Goal: Communication & Community: Answer question/provide support

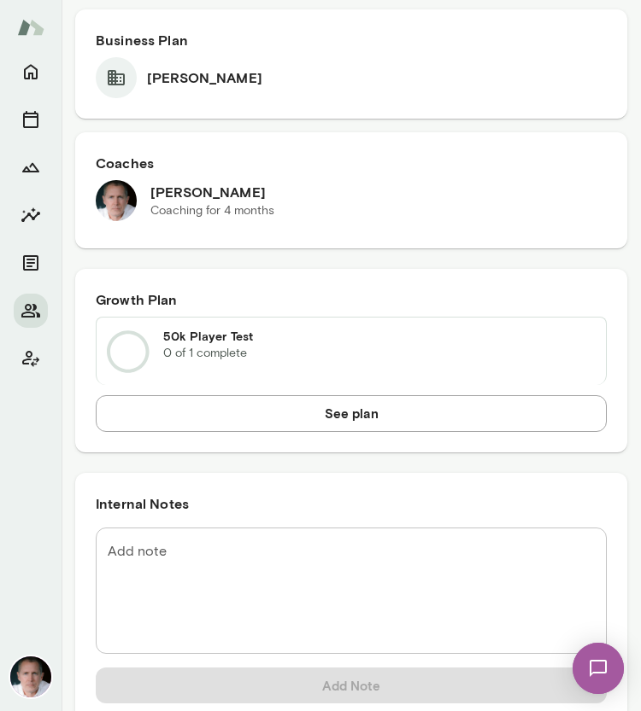
scroll to position [979, 0]
click at [159, 559] on textarea "Add note" at bounding box center [351, 590] width 487 height 98
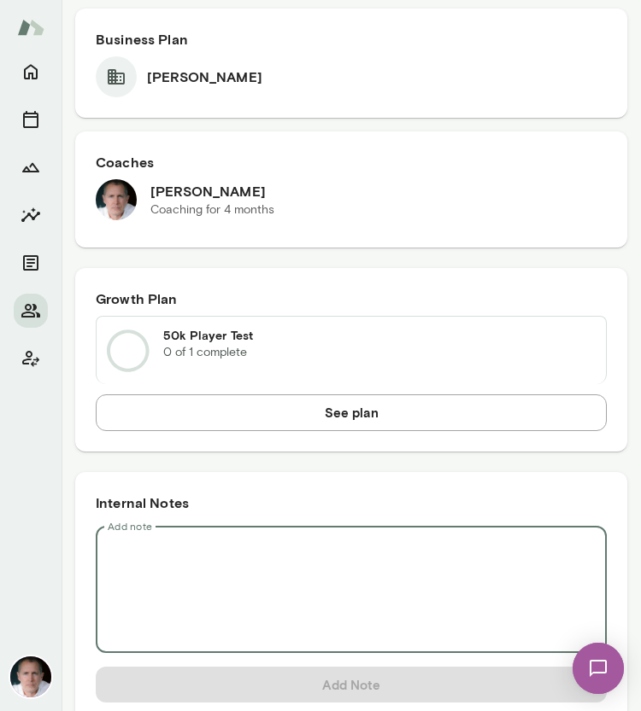
paste textarea "**********"
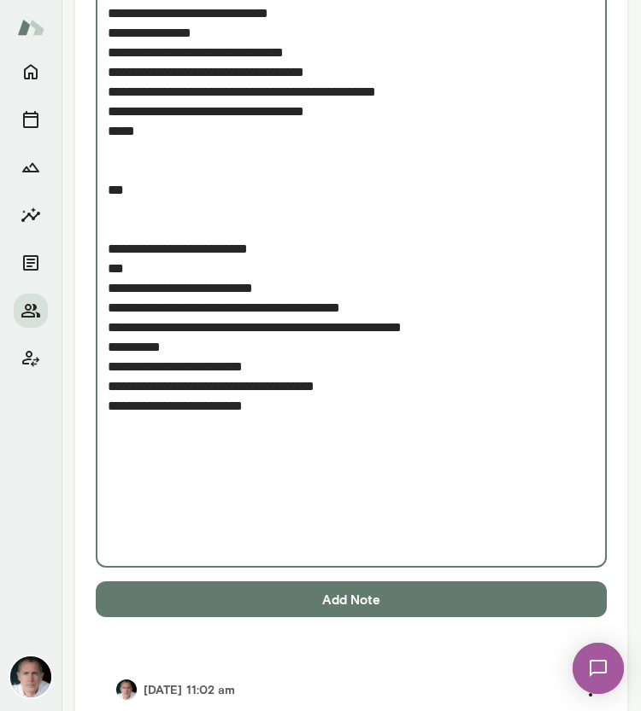
scroll to position [4526, 0]
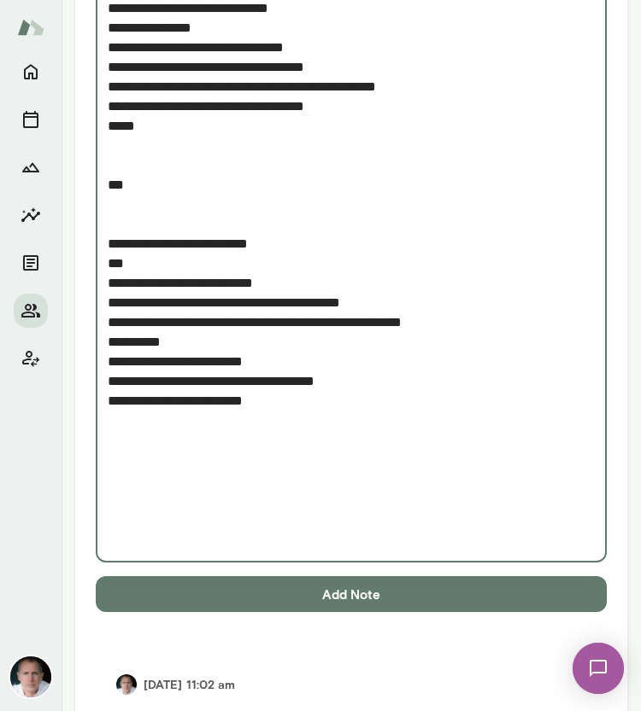
type textarea "**********"
click at [351, 593] on button "Add Note" at bounding box center [351, 594] width 511 height 36
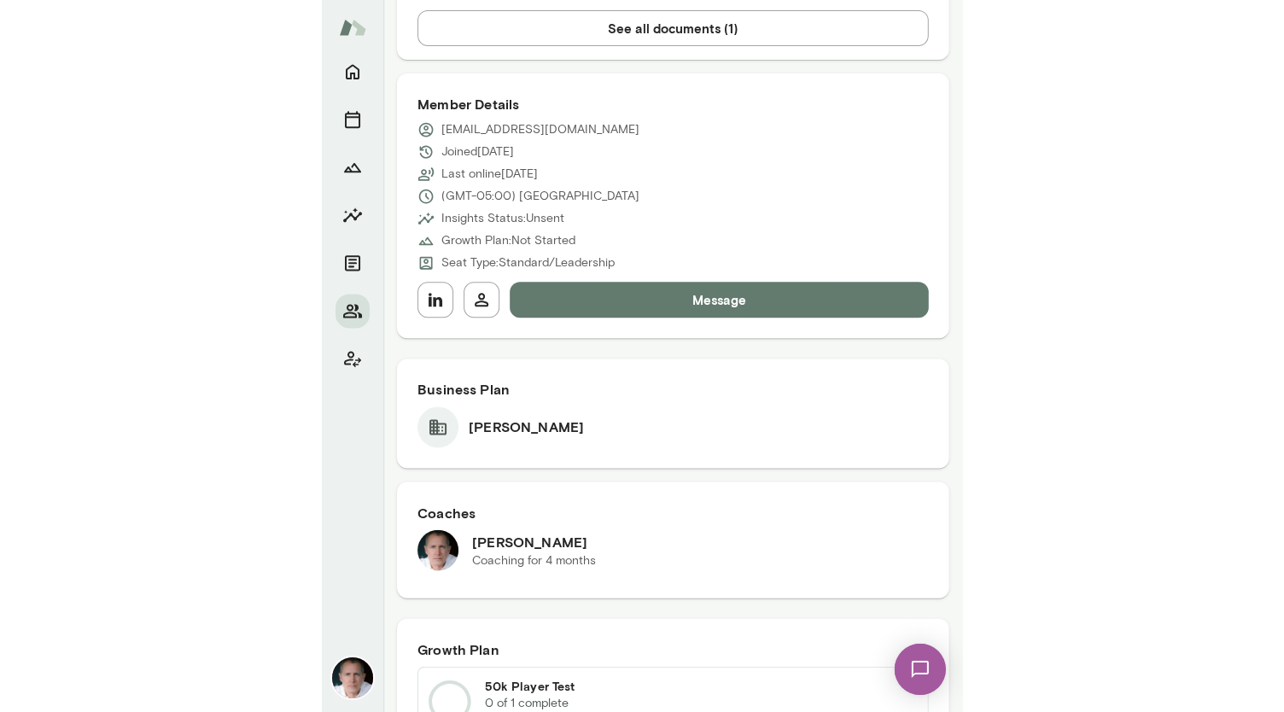
scroll to position [0, 0]
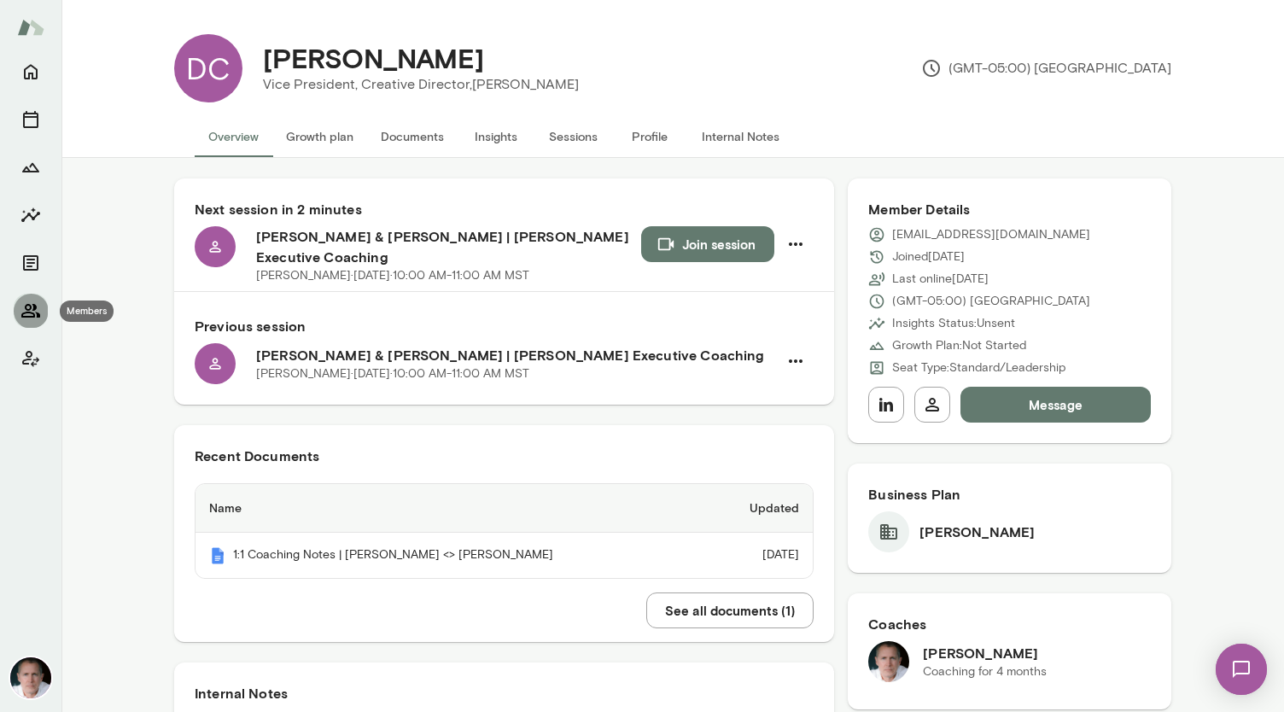
click at [29, 308] on icon "Members" at bounding box center [30, 311] width 20 height 20
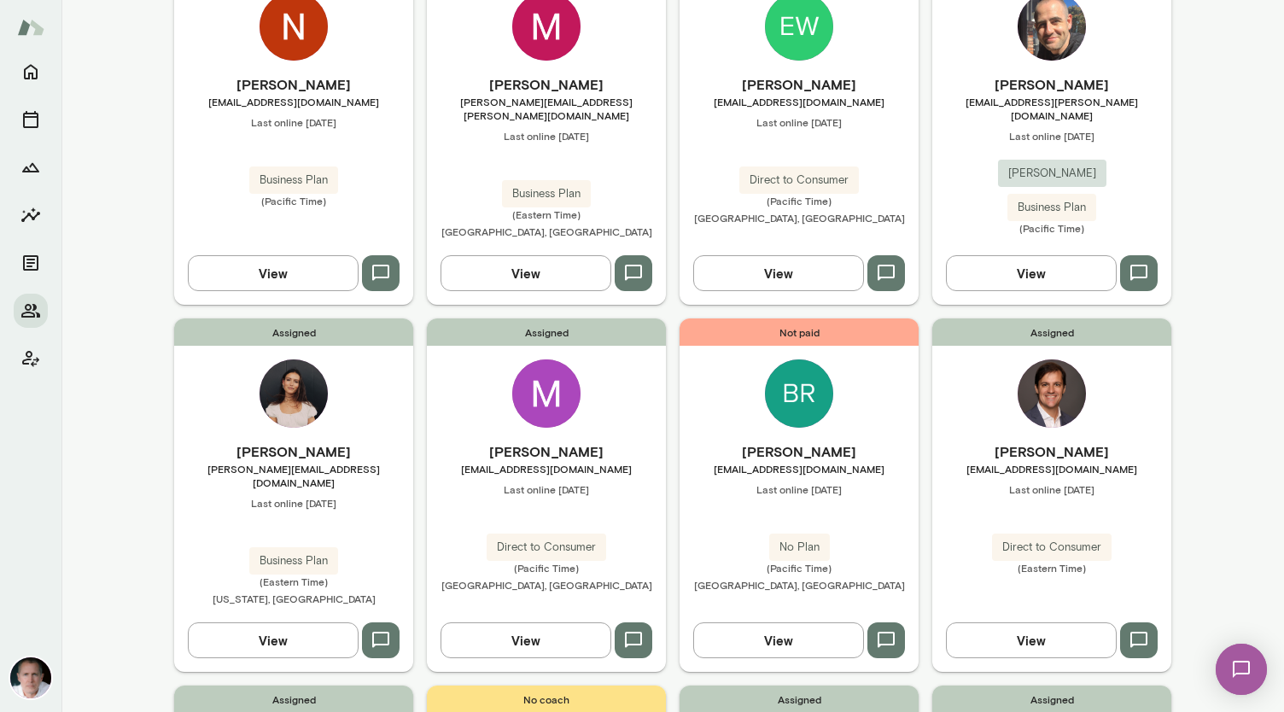
scroll to position [926, 0]
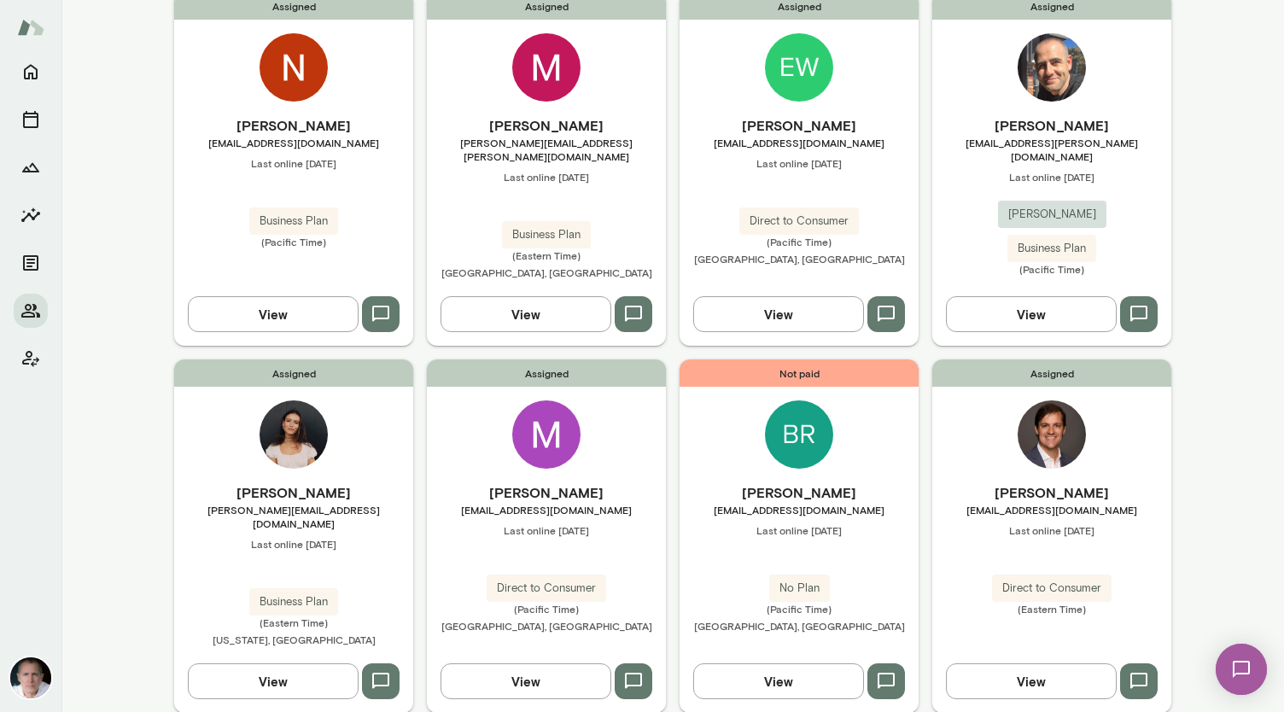
click at [279, 42] on img at bounding box center [294, 67] width 68 height 68
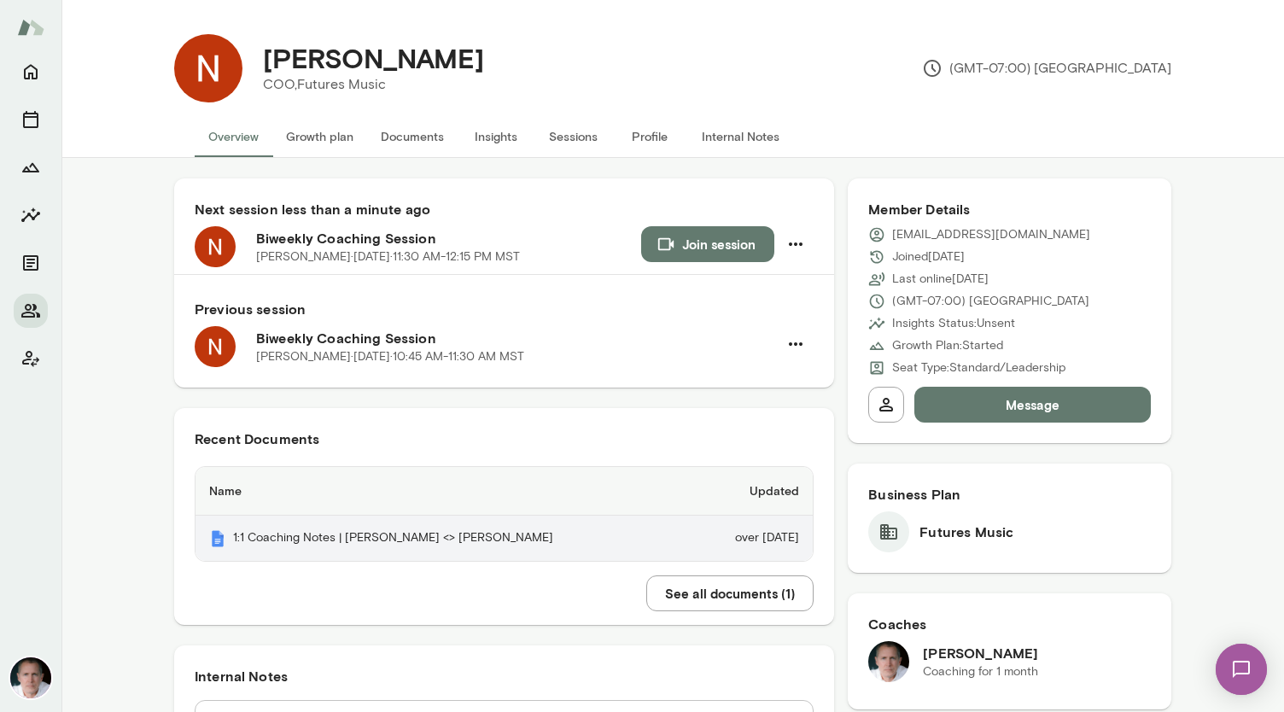
click at [384, 541] on th "1:1 Coaching Notes | [PERSON_NAME] <> [PERSON_NAME]" at bounding box center [444, 538] width 496 height 45
